Goal: Navigation & Orientation: Understand site structure

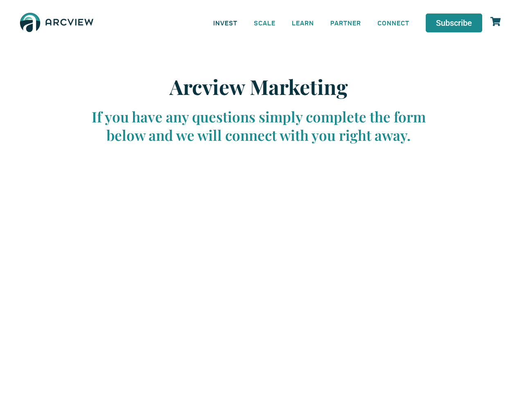
click at [225, 22] on link "INVEST" at bounding box center [225, 22] width 40 height 18
click at [265, 22] on link "SCALE" at bounding box center [264, 22] width 38 height 18
click at [303, 22] on link "LEARN" at bounding box center [302, 22] width 38 height 18
click at [393, 22] on link "CONNECT" at bounding box center [393, 22] width 48 height 18
